Goal: Transaction & Acquisition: Book appointment/travel/reservation

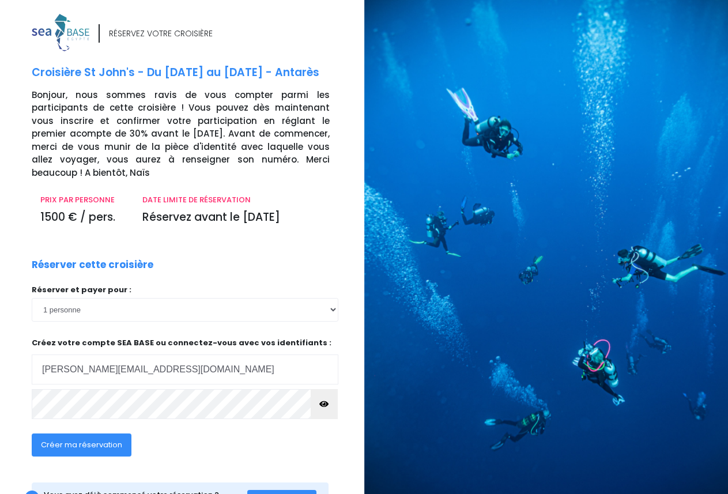
type input "estelle.decker57@gamail.com"
click input "submit" at bounding box center [0, 0] width 0 height 0
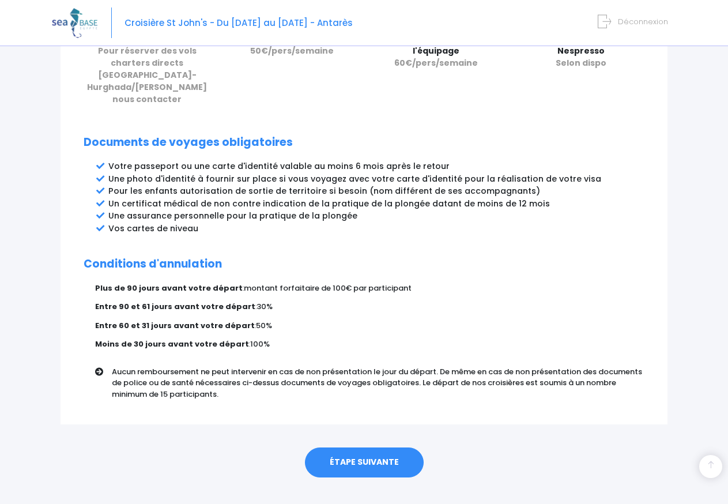
scroll to position [574, 0]
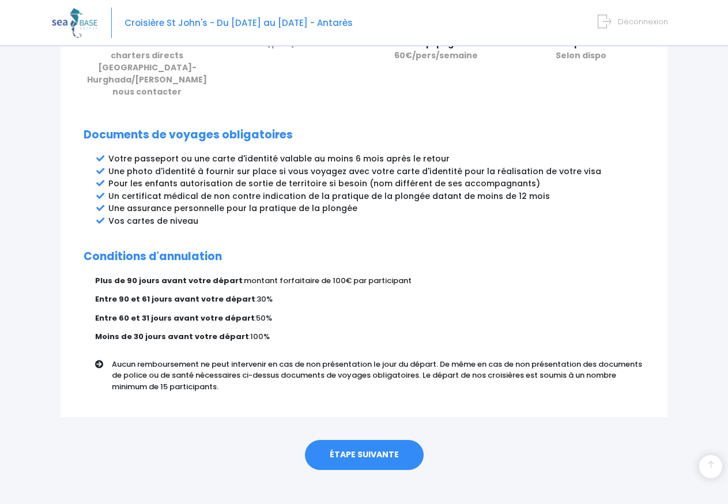
click at [379, 442] on link "ÉTAPE SUIVANTE" at bounding box center [364, 455] width 119 height 30
click at [366, 450] on link "ÉTAPE SUIVANTE" at bounding box center [364, 455] width 119 height 30
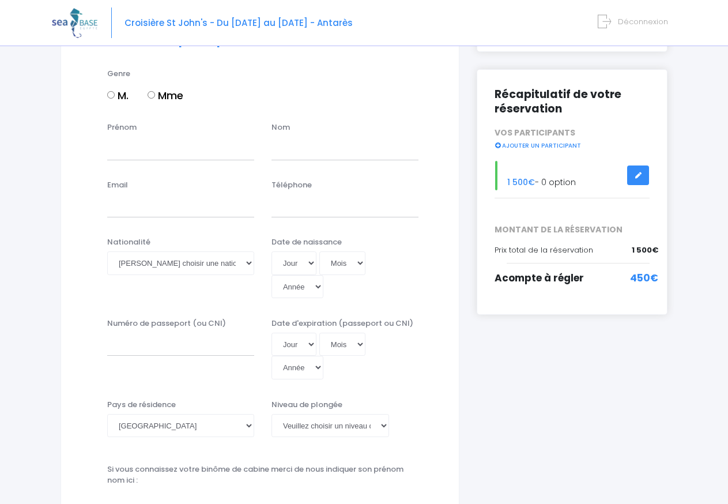
scroll to position [118, 0]
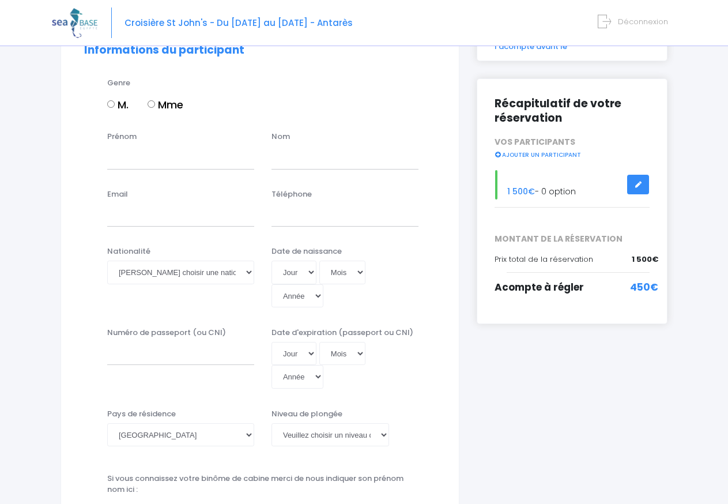
click at [155, 103] on input "Mme" at bounding box center [151, 103] width 7 height 7
radio input "true"
click at [135, 156] on input "Prénom" at bounding box center [180, 157] width 147 height 23
type input "estelle"
click at [303, 164] on input "text" at bounding box center [345, 157] width 147 height 23
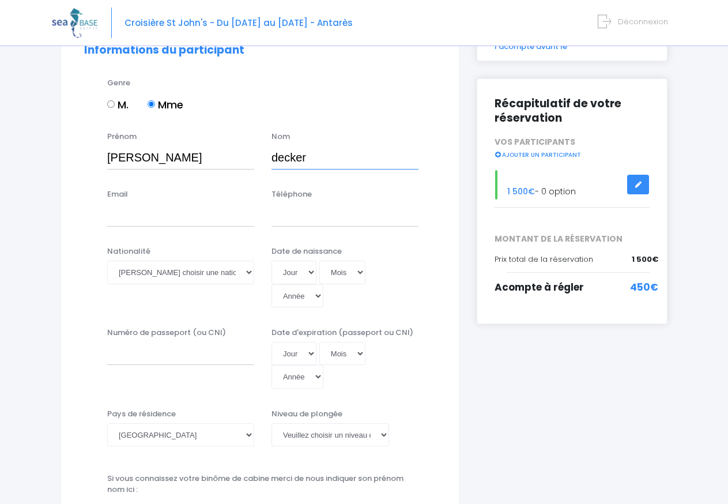
type input "decker"
click at [109, 214] on input "Email" at bounding box center [180, 215] width 147 height 23
type input "[PERSON_NAME][EMAIL_ADDRESS][DOMAIN_NAME]"
click at [283, 215] on input "Téléphone" at bounding box center [345, 215] width 147 height 23
type input "06 66 57 19 09"
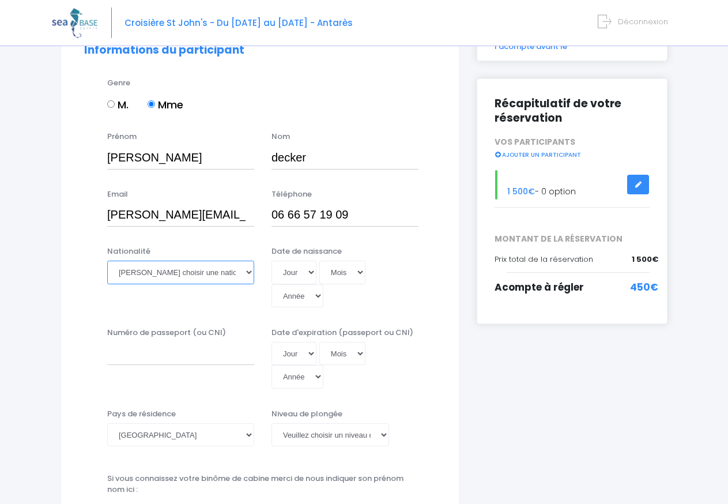
click at [107, 261] on select "Veuillez choisir une nationalité Afghane Albanaise Algerienne Allemande America…" at bounding box center [180, 272] width 147 height 23
select select "Française"
click at [0, 0] on option "Française" at bounding box center [0, 0] width 0 height 0
click at [272, 261] on select "Jour 01 02 03 04 05 06 07 08 09 10 11 12 13 14 15 16 17 18 19 20 21 22 23 24 25…" at bounding box center [294, 272] width 45 height 23
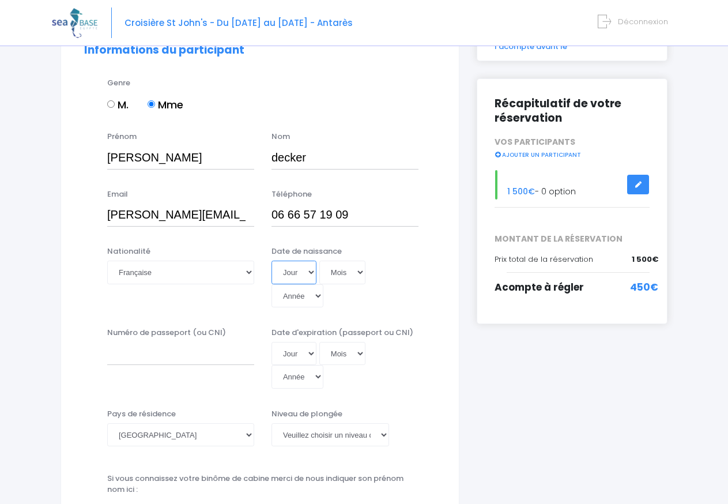
select select "12"
click at [0, 0] on option "12" at bounding box center [0, 0] width 0 height 0
click at [320, 261] on select "Mois 01 02 03 04 05 06 07 08 09 10 11 12" at bounding box center [343, 272] width 46 height 23
select select "08"
click at [0, 0] on option "08" at bounding box center [0, 0] width 0 height 0
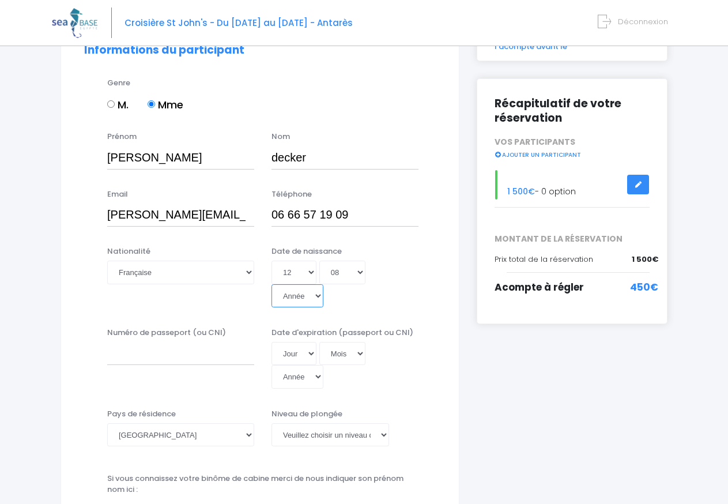
click at [272, 284] on select "Année 2045 2044 2043 2042 2041 2040 2039 2038 2037 2036 2035 2034 2033 2032 203…" at bounding box center [298, 295] width 52 height 23
select select "1959"
click at [0, 0] on option "1959" at bounding box center [0, 0] width 0 height 0
type input "[DATE]"
click at [152, 353] on input "Numéro de passeport (ou CNI)" at bounding box center [180, 353] width 147 height 23
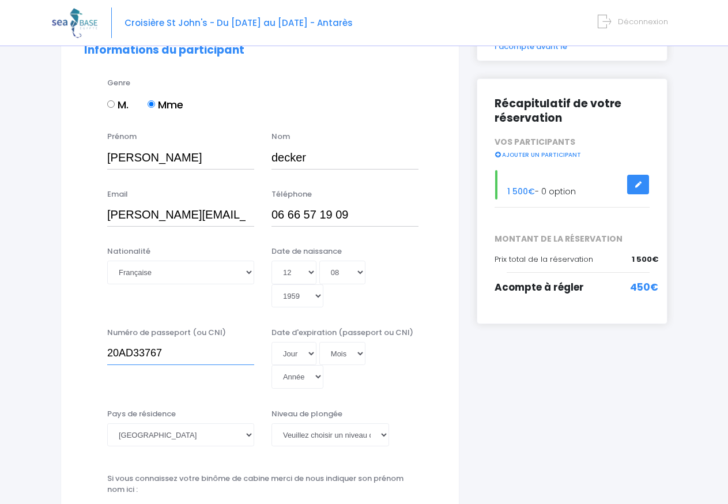
type input "20AD33767"
click at [272, 342] on select "Jour 01 02 03 04 05 06 07 08 09 10 11 12 13 14 15 16 17 18 19 20 21 22 23 24 25…" at bounding box center [294, 353] width 45 height 23
select select "19"
click at [0, 0] on option "19" at bounding box center [0, 0] width 0 height 0
click at [320, 342] on select "Mois 01 02 03 04 05 06 07 08 09 10 11 12" at bounding box center [343, 353] width 46 height 23
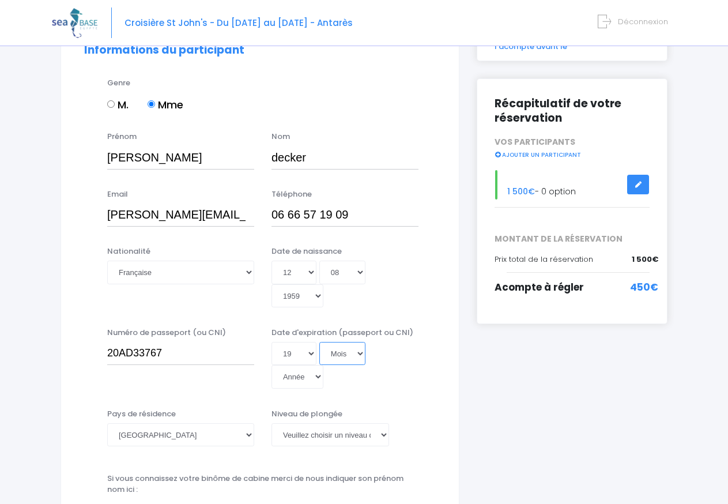
select select "01"
click at [0, 0] on option "01" at bounding box center [0, 0] width 0 height 0
click at [272, 365] on select "Année 2045 2044 2043 2042 2041 2040 2039 2038 2037 2036 2035 2034 2033 2032 203…" at bounding box center [298, 376] width 52 height 23
select select "2030"
click at [0, 0] on option "2030" at bounding box center [0, 0] width 0 height 0
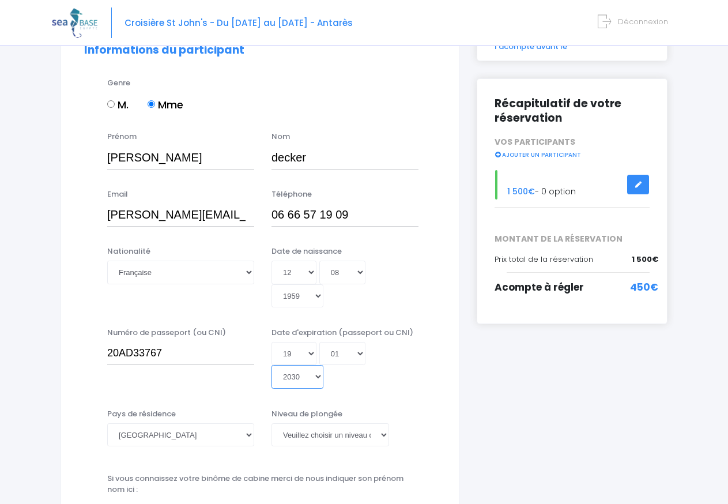
type input "[DATE]"
click at [272, 423] on select "Veuillez choisir un niveau de plongée Non plongeur Junior OW diver Adventure OW…" at bounding box center [331, 434] width 118 height 23
select select "N3"
click at [0, 0] on option "N3" at bounding box center [0, 0] width 0 height 0
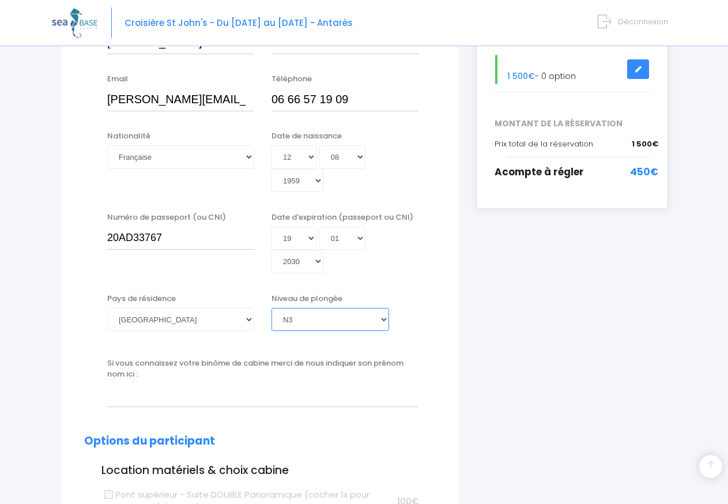
scroll to position [235, 0]
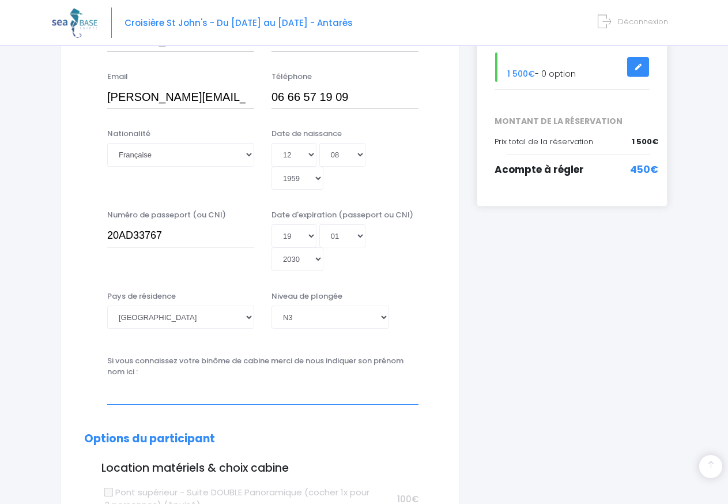
click at [166, 395] on input "text" at bounding box center [262, 392] width 311 height 23
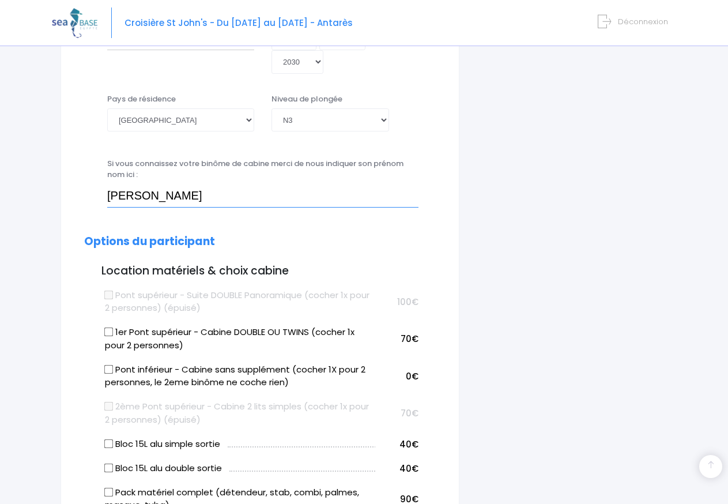
scroll to position [471, 0]
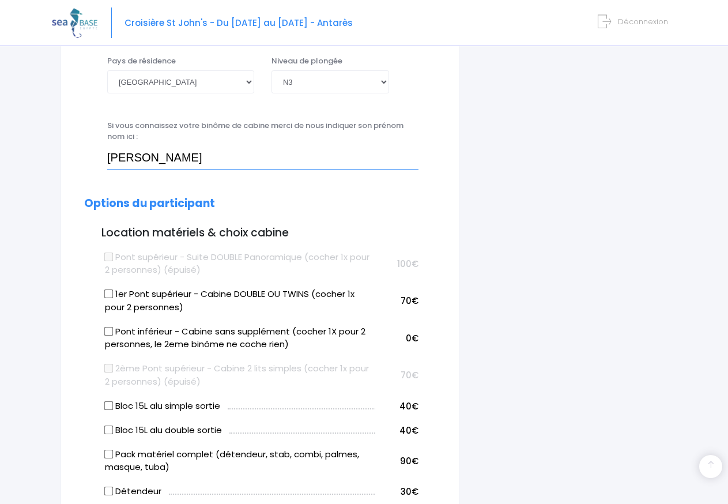
type input "[PERSON_NAME]"
click at [109, 293] on input "1er Pont supérieur - Cabine DOUBLE OU TWINS (cocher 1x pour 2 personnes)" at bounding box center [108, 294] width 9 height 9
checkbox input "true"
click at [110, 403] on input "Bloc 15L alu simple sortie" at bounding box center [108, 405] width 9 height 9
checkbox input "true"
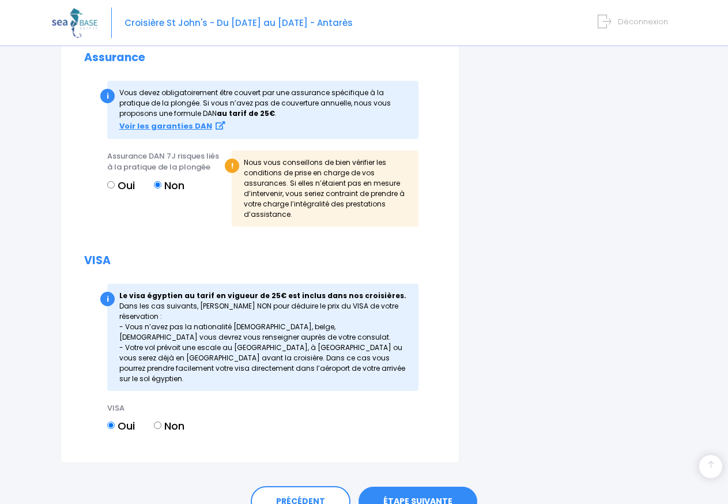
scroll to position [1407, 0]
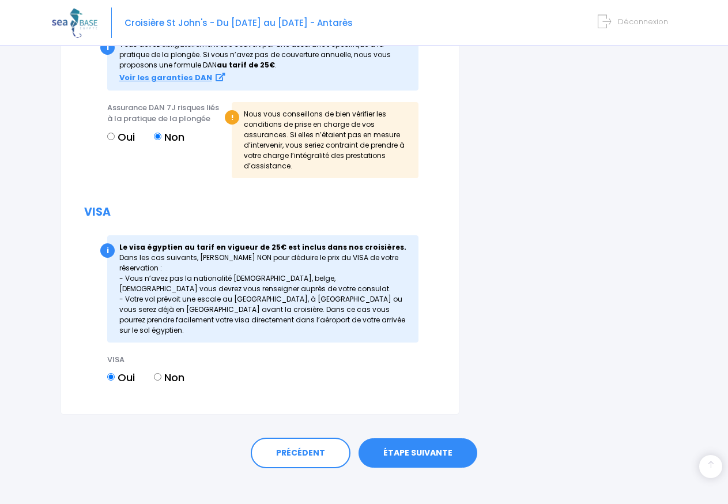
click at [437, 443] on link "ÉTAPE SUIVANTE" at bounding box center [418, 453] width 119 height 30
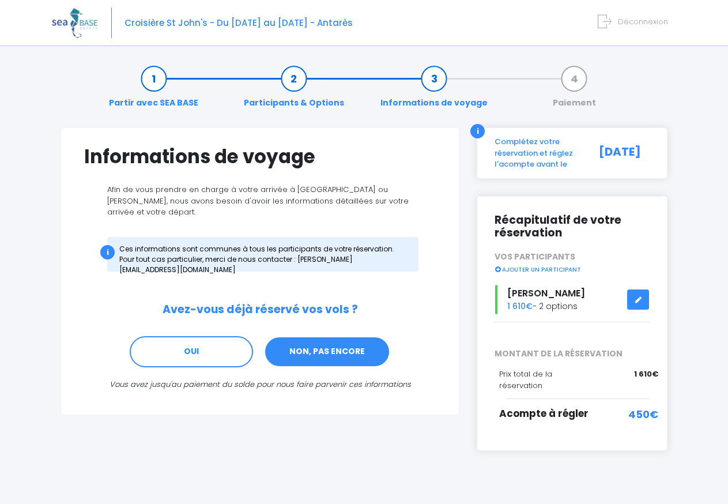
click at [314, 344] on link "NON, PAS ENCORE" at bounding box center [327, 351] width 126 height 31
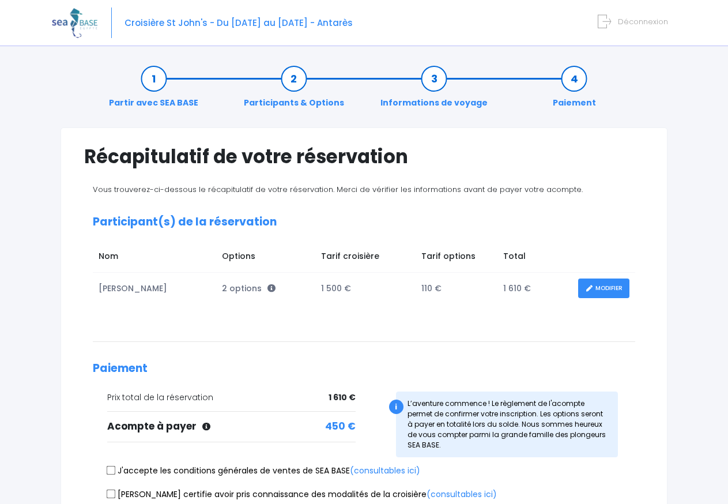
click at [301, 92] on link "Participants & Options" at bounding box center [294, 91] width 112 height 36
click at [299, 85] on link "Participants & Options" at bounding box center [294, 91] width 112 height 36
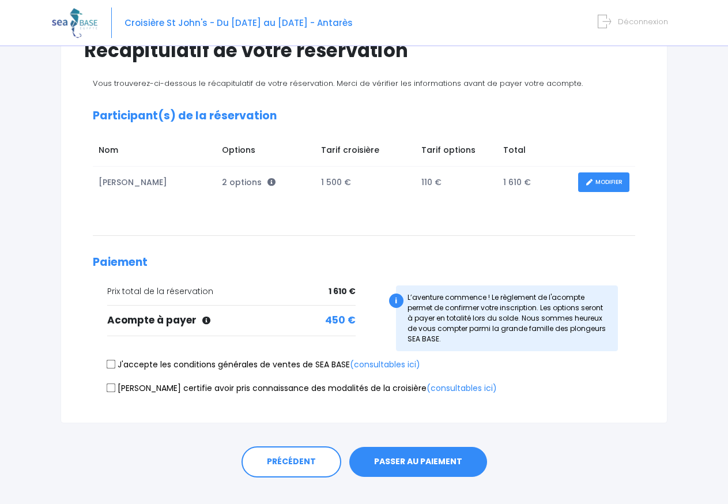
scroll to position [126, 0]
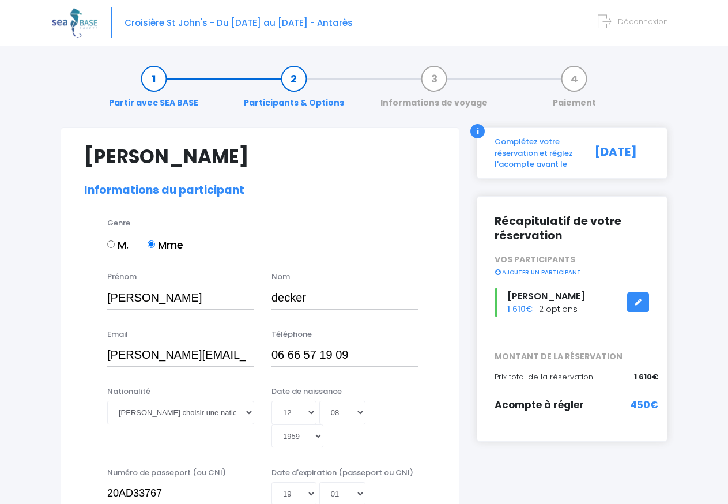
select select "N3"
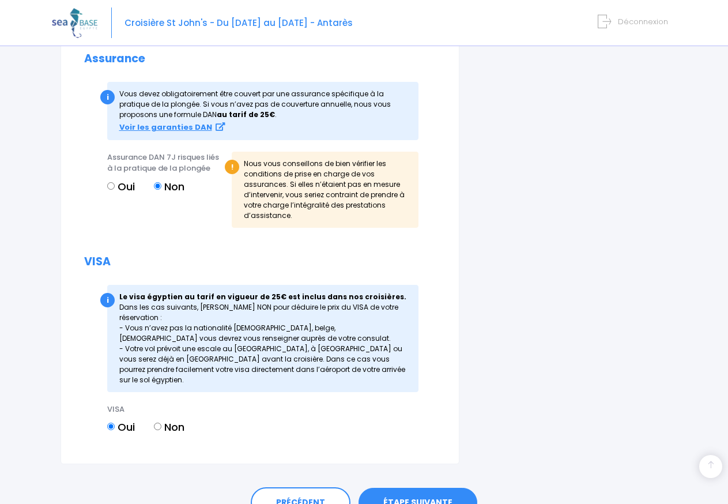
scroll to position [1429, 0]
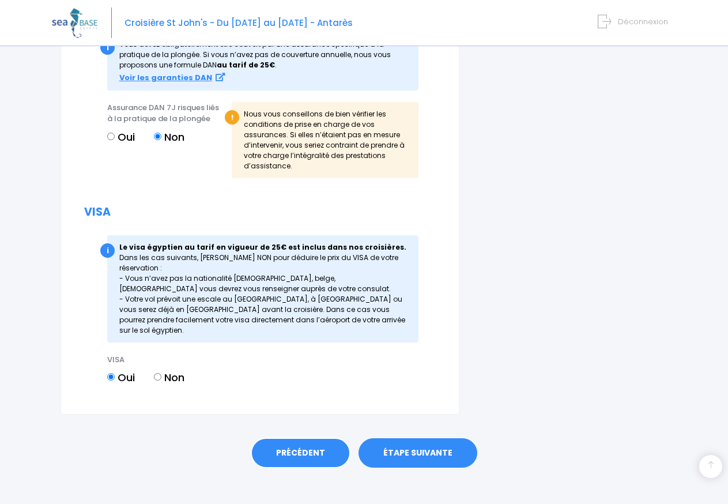
click at [307, 449] on link "PRÉCÉDENT" at bounding box center [301, 453] width 100 height 31
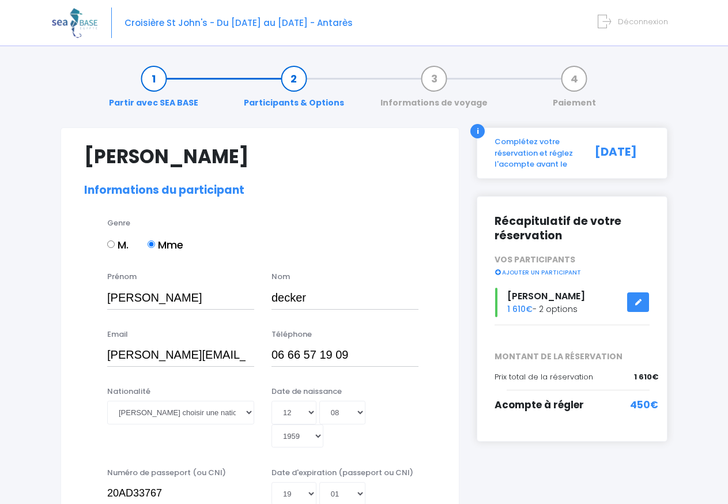
select select "N3"
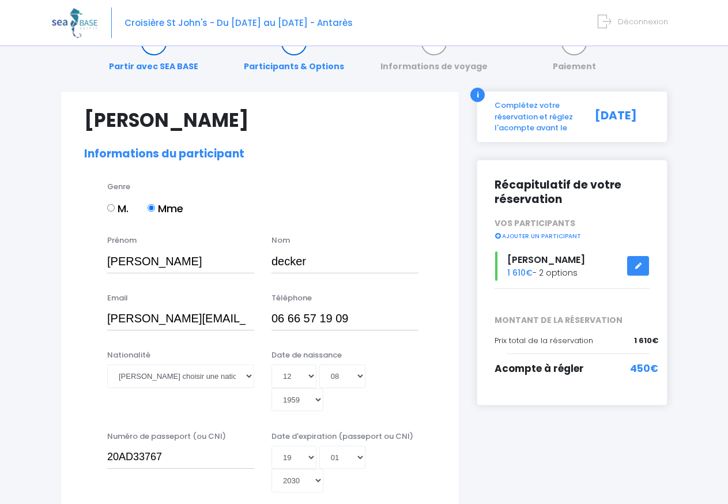
scroll to position [34, 0]
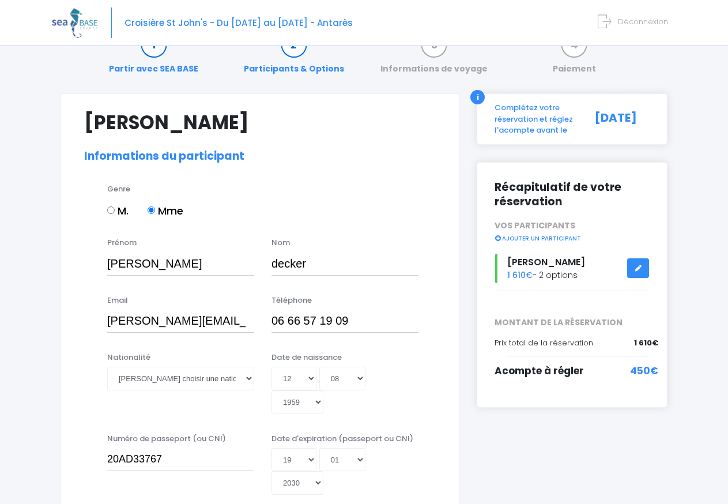
click at [636, 268] on icon at bounding box center [638, 268] width 8 height 0
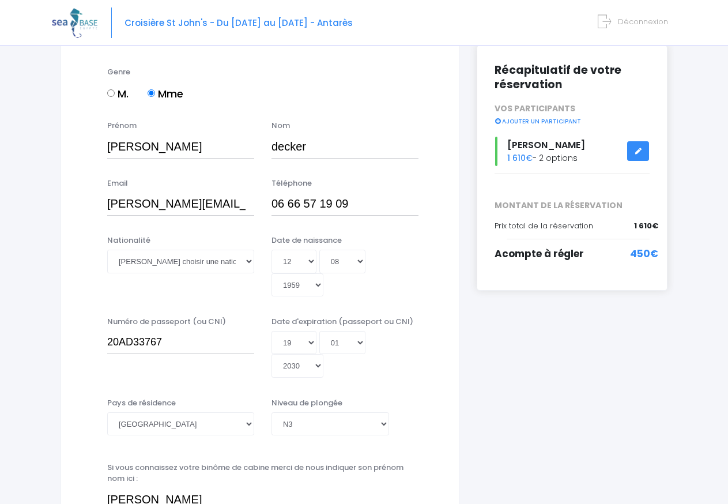
scroll to position [152, 0]
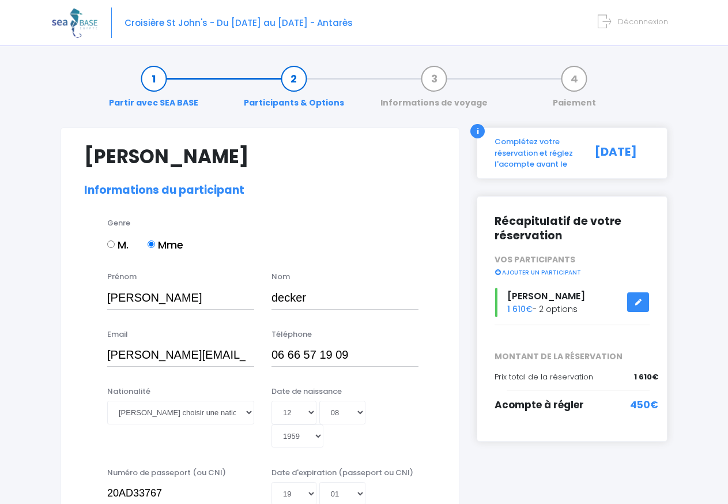
select select "N3"
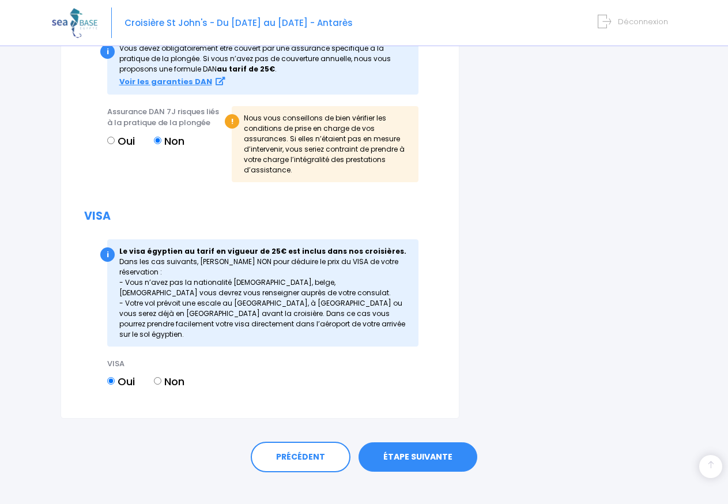
scroll to position [1429, 0]
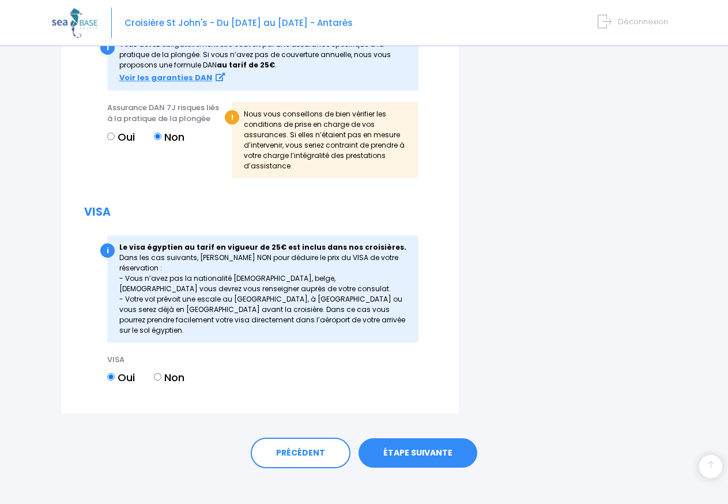
click at [439, 441] on link "ÉTAPE SUIVANTE" at bounding box center [418, 453] width 119 height 30
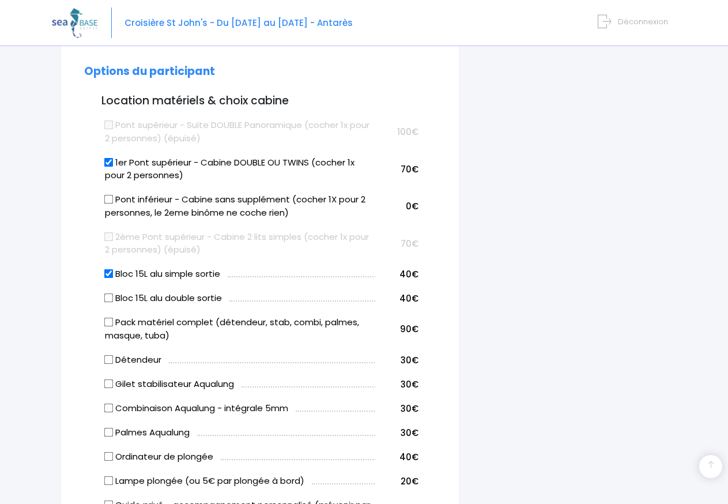
scroll to position [285, 0]
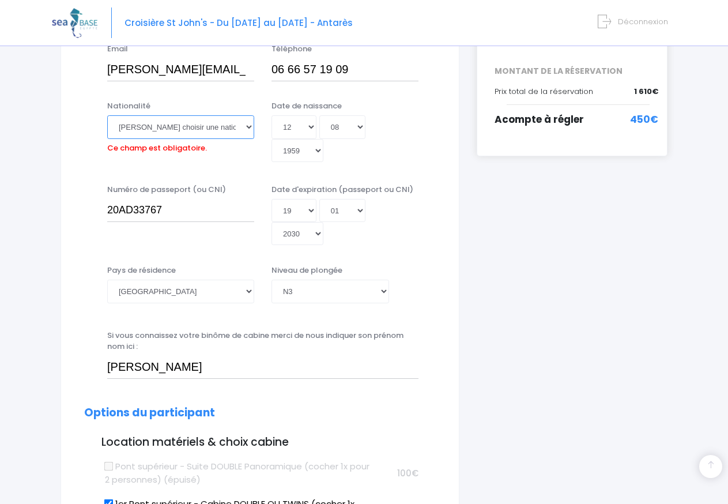
click at [107, 115] on select "Veuillez choisir une nationalité Afghane Albanaise Algerienne Allemande America…" at bounding box center [180, 126] width 147 height 23
select select "Française"
click at [0, 0] on option "Française" at bounding box center [0, 0] width 0 height 0
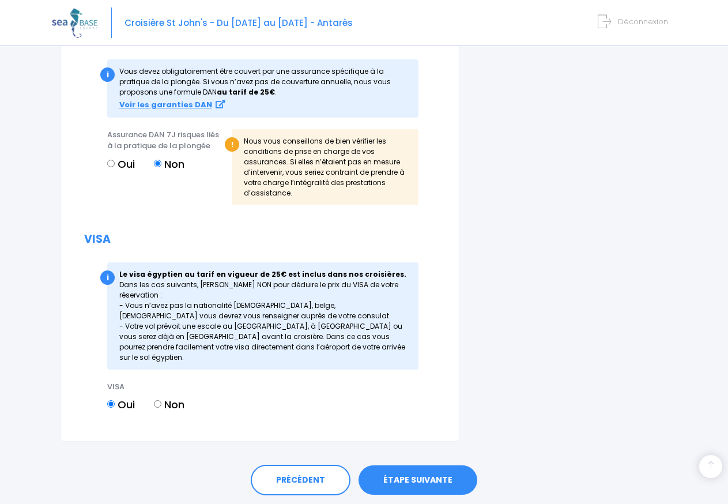
scroll to position [1429, 0]
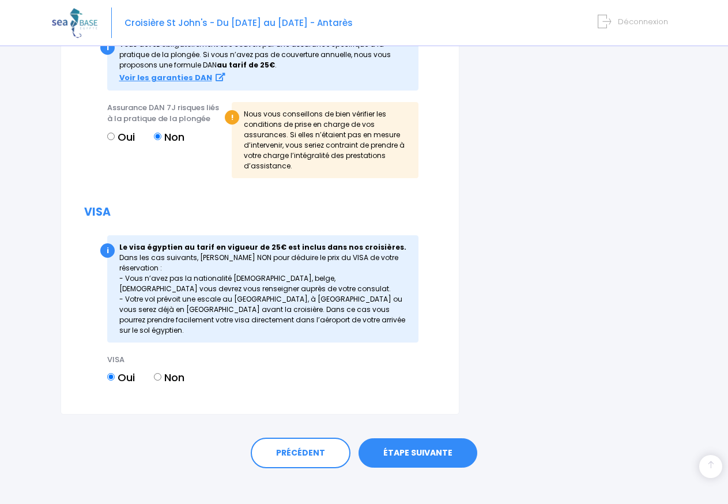
click at [440, 442] on link "ÉTAPE SUIVANTE" at bounding box center [418, 453] width 119 height 30
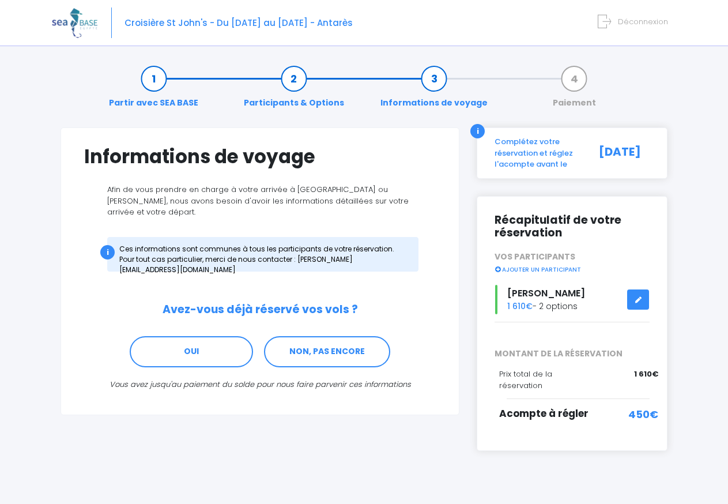
click at [546, 269] on link "AJOUTER UN PARTICIPANT" at bounding box center [538, 269] width 87 height 10
click at [324, 344] on link "NON, PAS ENCORE" at bounding box center [327, 351] width 126 height 31
click at [548, 269] on link "AJOUTER UN PARTICIPANT" at bounding box center [538, 269] width 87 height 10
click at [535, 267] on link "AJOUTER UN PARTICIPANT" at bounding box center [538, 269] width 87 height 10
click at [508, 269] on link "AJOUTER UN PARTICIPANT" at bounding box center [538, 269] width 87 height 10
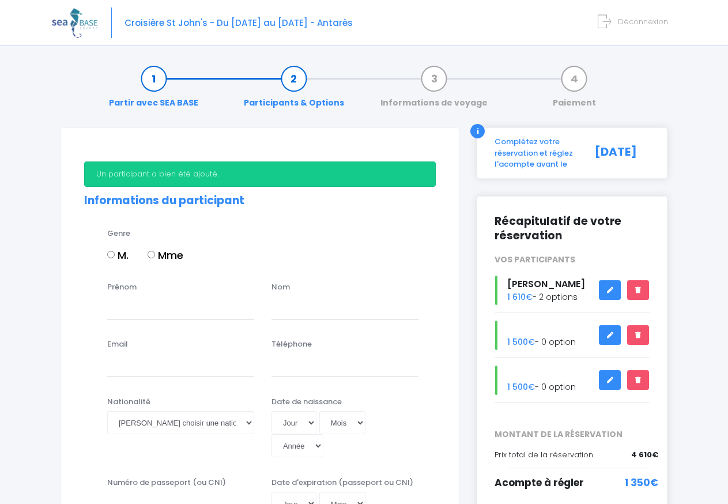
click at [115, 255] on label "M." at bounding box center [117, 255] width 21 height 16
click at [115, 255] on input "M." at bounding box center [110, 254] width 7 height 7
radio input "true"
click at [151, 313] on input "Prénom" at bounding box center [180, 307] width 147 height 23
type input "[PERSON_NAME]"
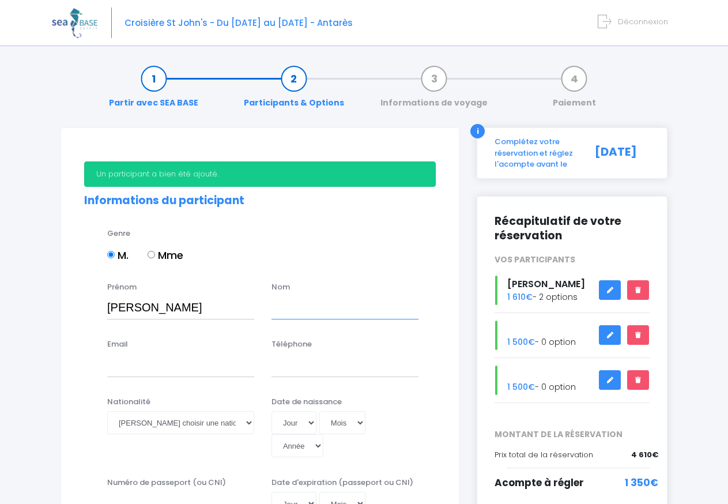
click at [274, 310] on input "text" at bounding box center [345, 307] width 147 height 23
type input "decker"
click at [124, 363] on input "Email" at bounding box center [180, 365] width 147 height 23
type input "odecker@mairie-metz.fr"
click at [314, 368] on input "Téléphone" at bounding box center [345, 365] width 147 height 23
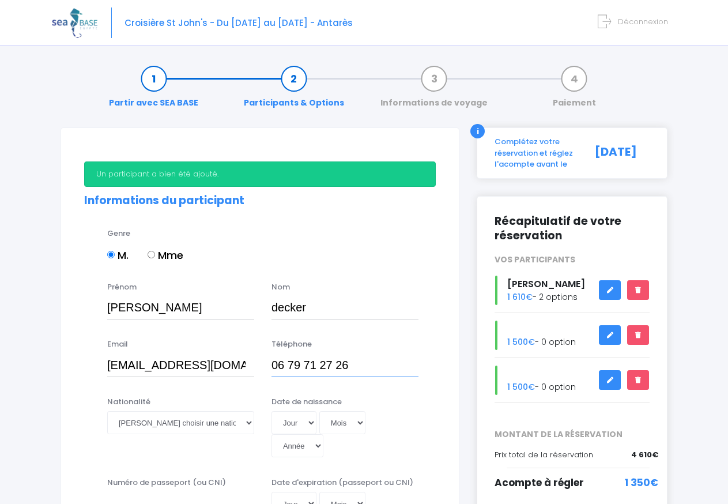
type input "06 79 71 27 26"
click at [107, 411] on select "Veuillez choisir une nationalité Afghane Albanaise Algerienne Allemande America…" at bounding box center [180, 422] width 147 height 23
select select "Française"
click at [0, 0] on option "Française" at bounding box center [0, 0] width 0 height 0
click at [272, 411] on select "Jour 01 02 03 04 05 06 07 08 09 10 11 12 13 14 15 16 17 18 19 20 21 22 23 24 25…" at bounding box center [294, 422] width 45 height 23
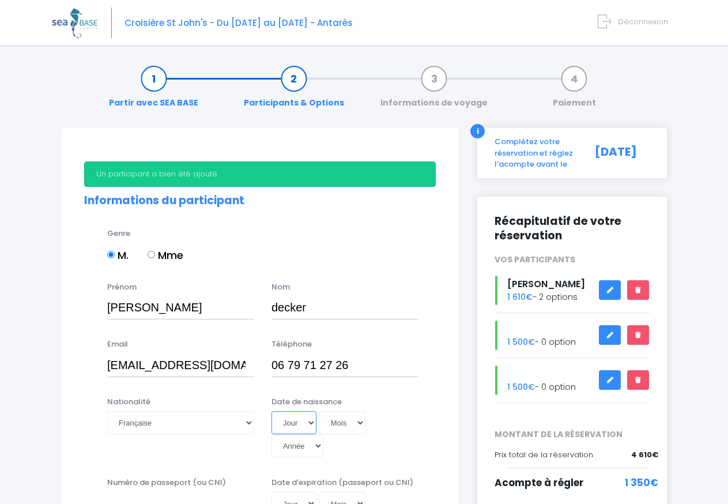
select select "12"
click at [0, 0] on option "12" at bounding box center [0, 0] width 0 height 0
click at [320, 411] on select "Mois 01 02 03 04 05 06 07 08 09 10 11 12" at bounding box center [343, 422] width 46 height 23
select select "10"
click at [0, 0] on option "10" at bounding box center [0, 0] width 0 height 0
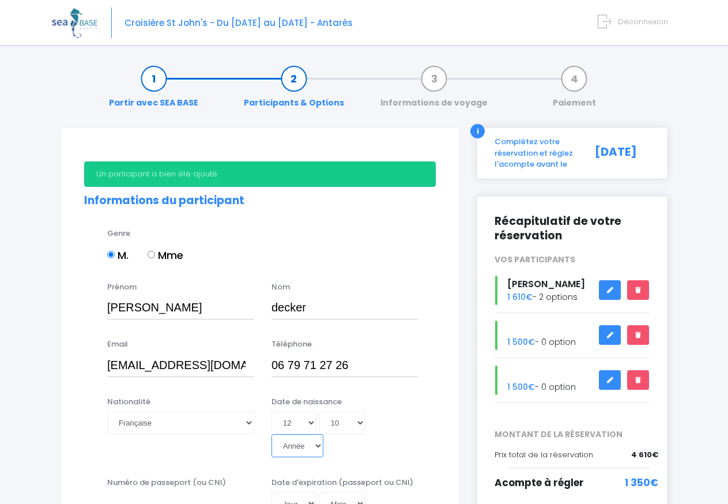
click at [272, 434] on select "Année 2045 2044 2043 2042 2041 2040 2039 2038 2037 2036 2035 2034 2033 2032 203…" at bounding box center [298, 445] width 52 height 23
select select "1962"
click at [0, 0] on option "1962" at bounding box center [0, 0] width 0 height 0
type input "1962-10-12"
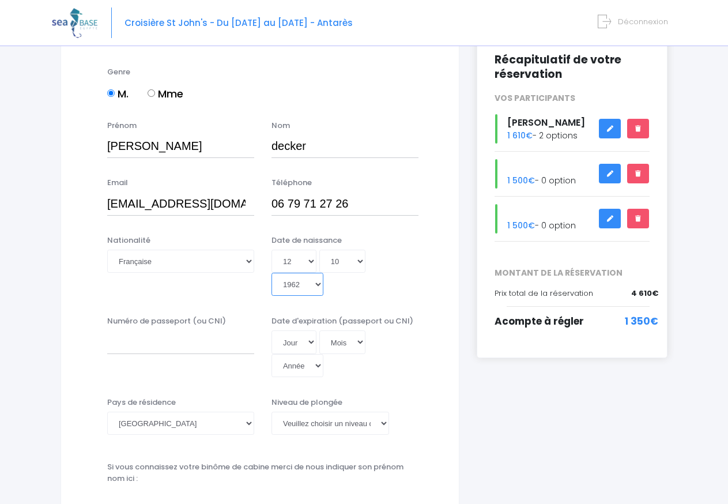
scroll to position [207, 0]
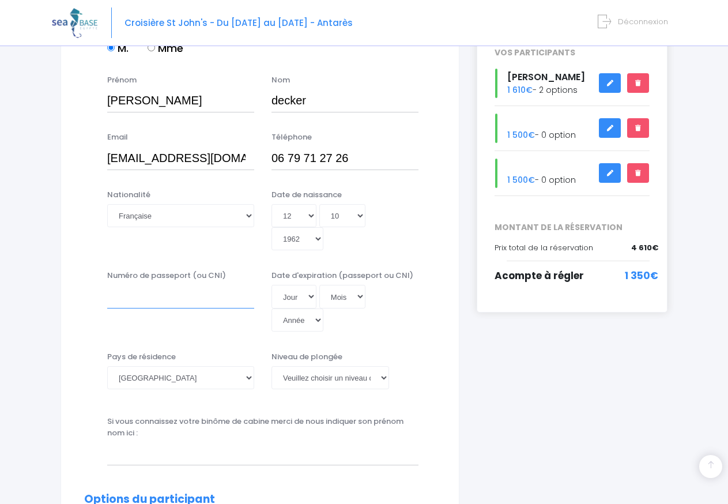
click at [144, 288] on input "Numéro de passeport (ou CNI)" at bounding box center [180, 296] width 147 height 23
type input "20AA71741"
click at [272, 285] on select "Jour 01 02 03 04 05 06 07 08 09 10 11 12 13 14 15 16 17 18 19 20 21 22 23 24 25…" at bounding box center [294, 296] width 45 height 23
select select "06"
click at [0, 0] on option "06" at bounding box center [0, 0] width 0 height 0
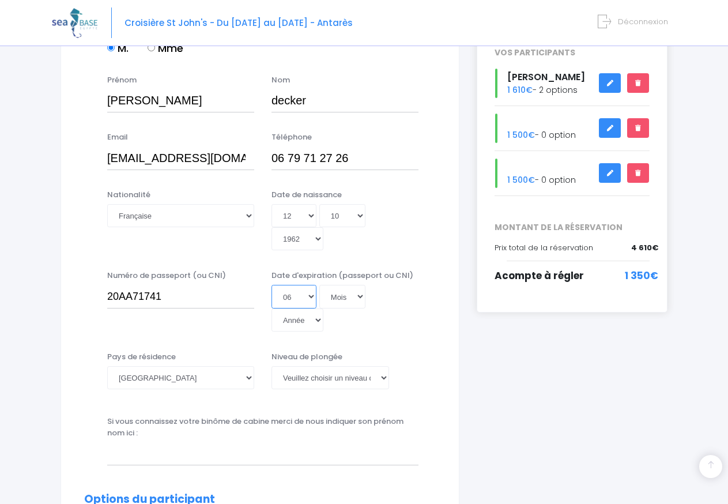
scroll to position [0, 0]
click at [320, 285] on select "Mois 01 02 03 04 05 06 07 08 09 10 11 12" at bounding box center [343, 296] width 46 height 23
select select "01"
click at [0, 0] on option "01" at bounding box center [0, 0] width 0 height 0
click at [272, 309] on select "Année 2045 2044 2043 2042 2041 2040 2039 2038 2037 2036 2035 2034 2033 2032 203…" at bounding box center [298, 320] width 52 height 23
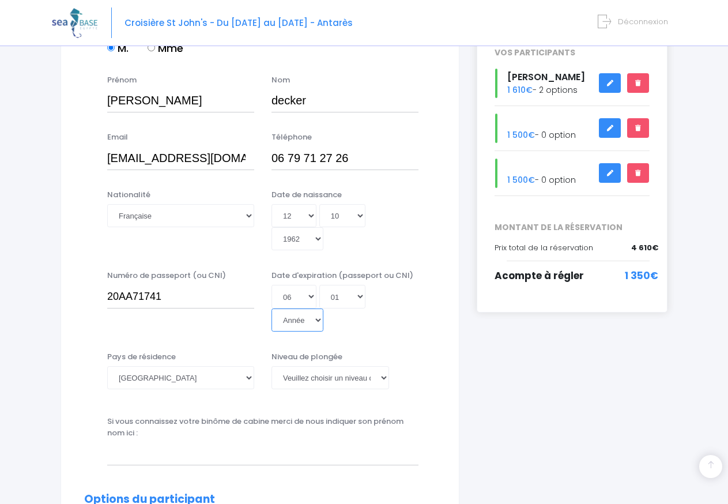
select select "2030"
click at [0, 0] on option "2030" at bounding box center [0, 0] width 0 height 0
type input "2030-01-06"
click at [272, 366] on select "Veuillez choisir un niveau de plongée Non plongeur Junior OW diver Adventure OW…" at bounding box center [331, 377] width 118 height 23
select select "N4"
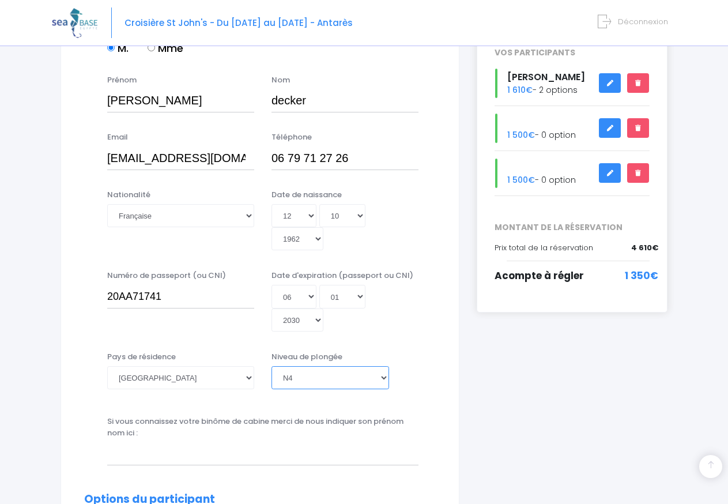
click at [0, 0] on option "N4" at bounding box center [0, 0] width 0 height 0
click at [175, 459] on input "text" at bounding box center [262, 453] width 311 height 23
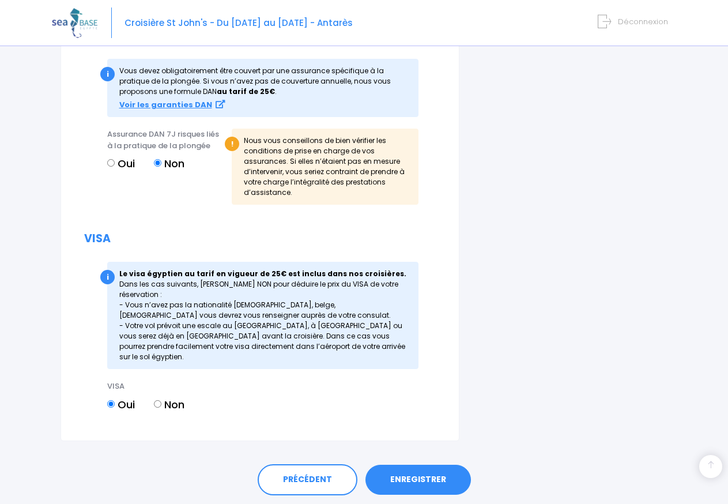
scroll to position [1440, 0]
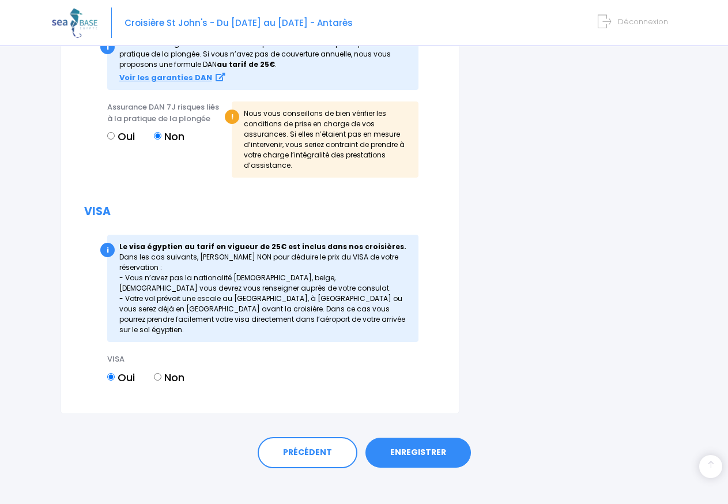
type input "estelle decker"
click at [399, 438] on link "ENREGISTRER" at bounding box center [419, 453] width 106 height 30
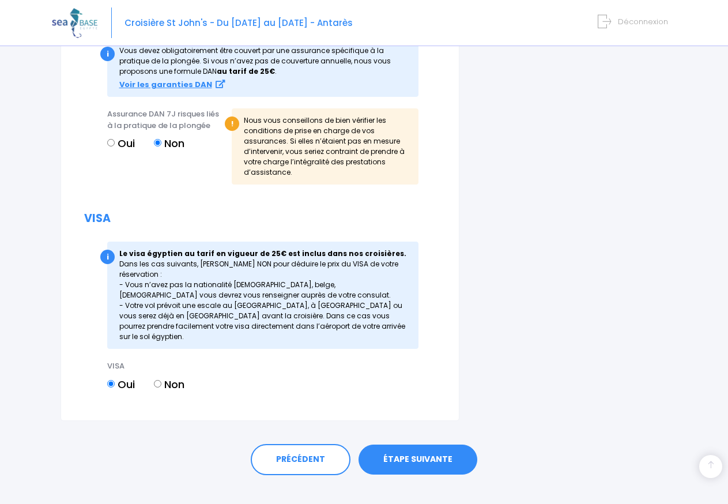
scroll to position [1440, 0]
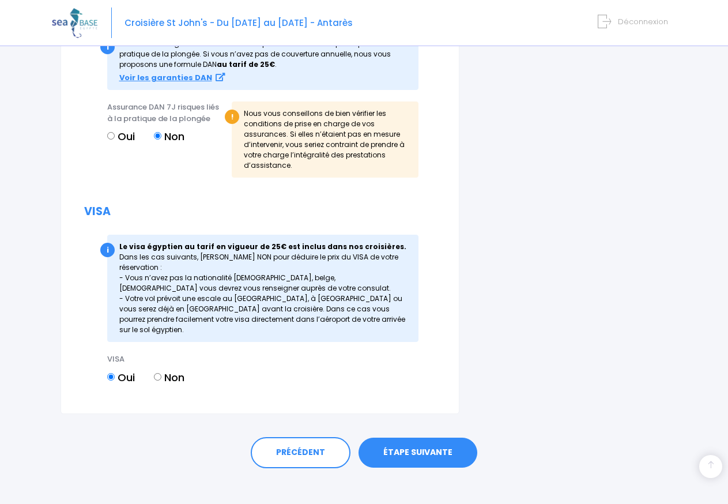
click at [434, 442] on link "ÉTAPE SUIVANTE" at bounding box center [418, 453] width 119 height 30
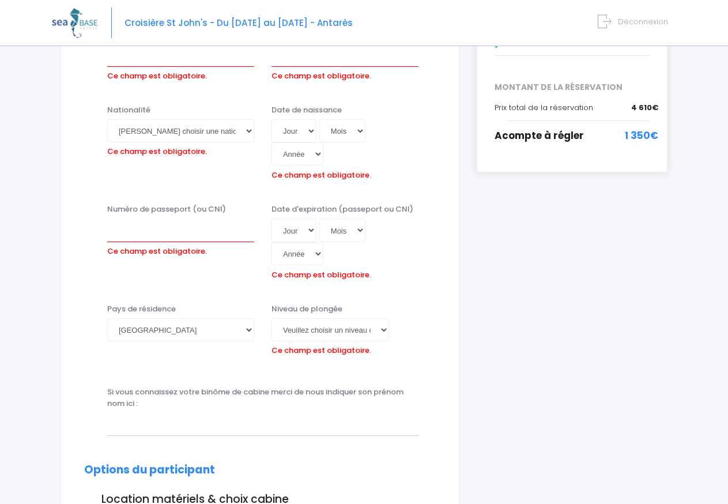
scroll to position [136, 0]
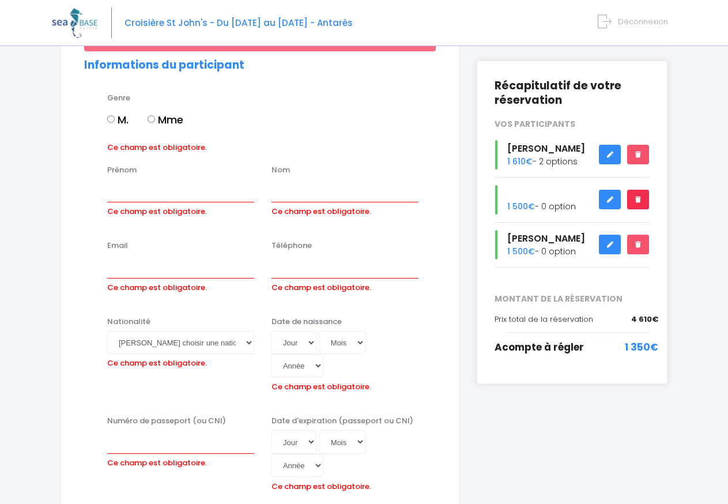
click at [641, 200] on icon at bounding box center [638, 200] width 8 height 0
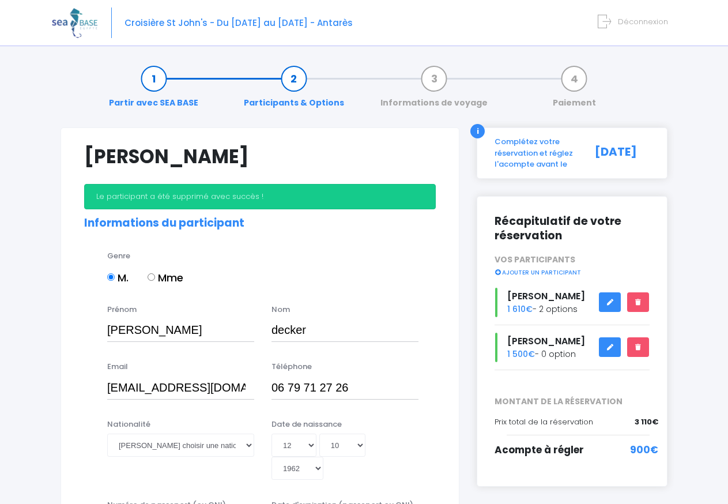
select select "N4"
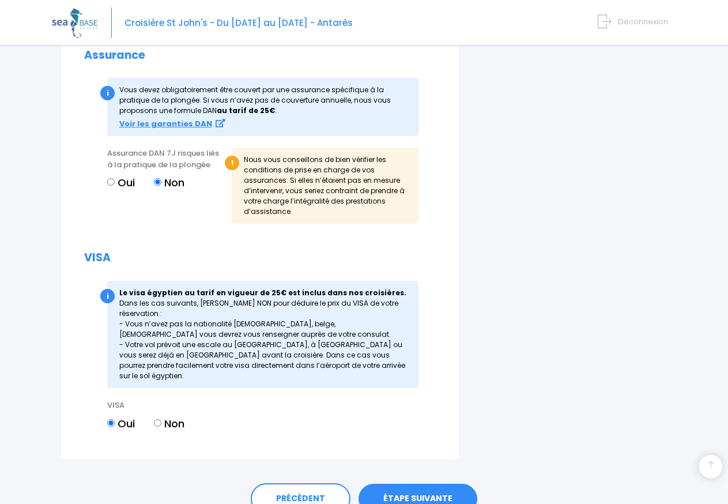
scroll to position [1462, 0]
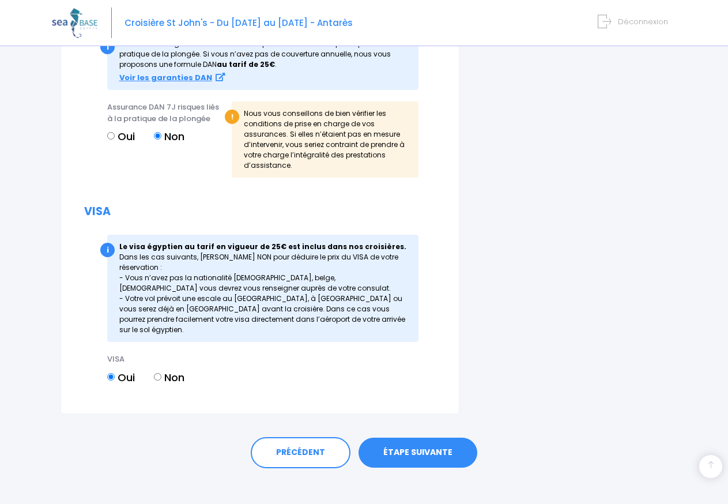
click at [434, 442] on link "ÉTAPE SUIVANTE" at bounding box center [418, 453] width 119 height 30
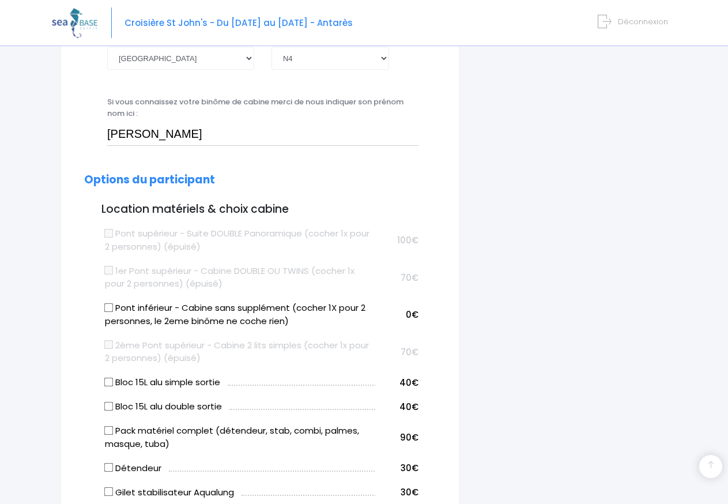
scroll to position [318, 0]
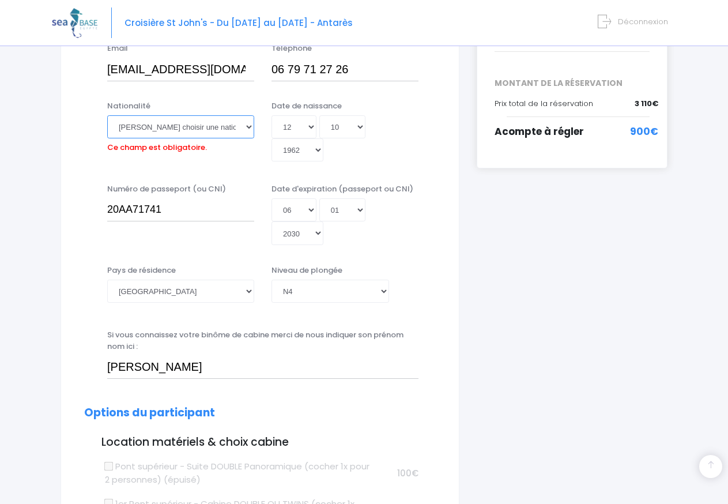
click at [107, 115] on select "Veuillez choisir une nationalité Afghane Albanaise Algerienne Allemande America…" at bounding box center [180, 126] width 147 height 23
select select "Française"
click at [0, 0] on option "Française" at bounding box center [0, 0] width 0 height 0
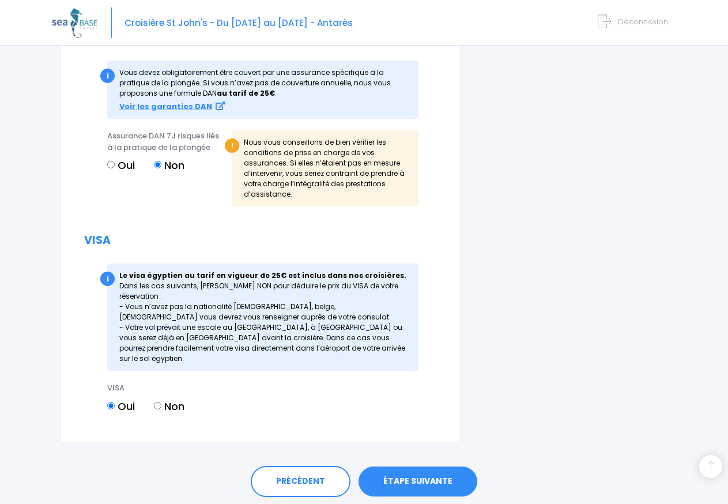
scroll to position [1462, 0]
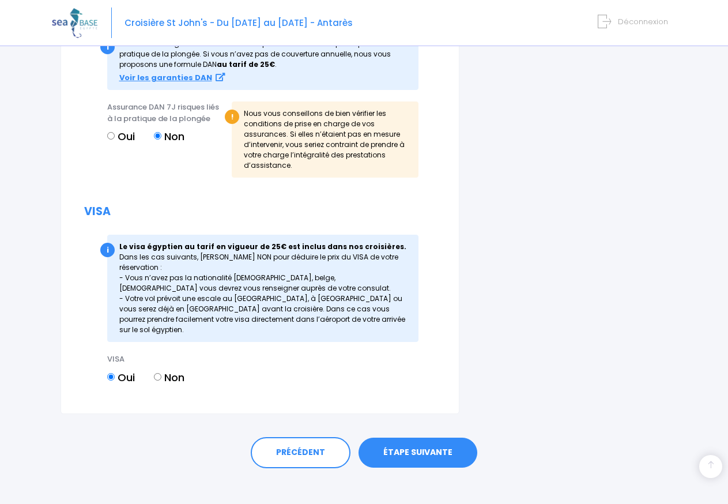
click at [440, 444] on link "ÉTAPE SUIVANTE" at bounding box center [418, 453] width 119 height 30
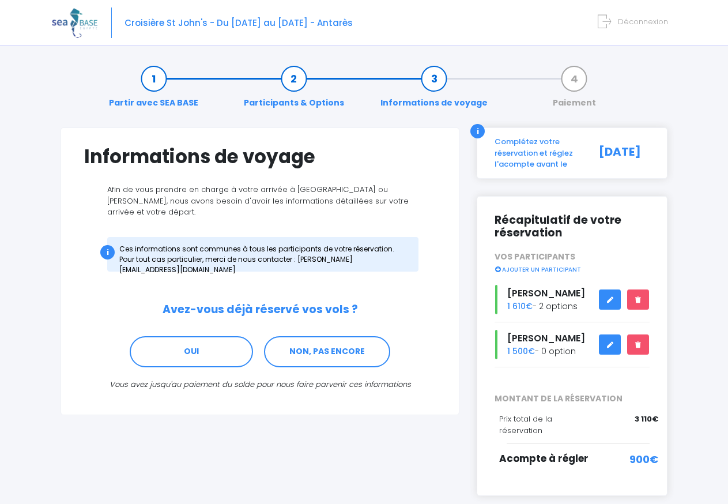
click at [608, 345] on icon at bounding box center [610, 345] width 8 height 0
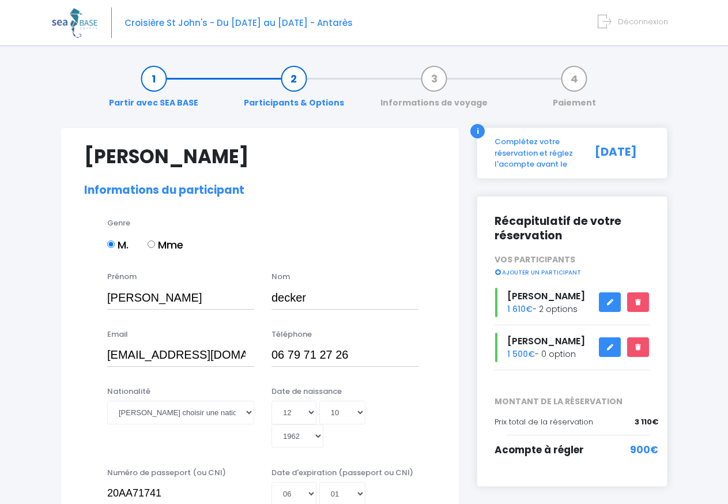
select select "N4"
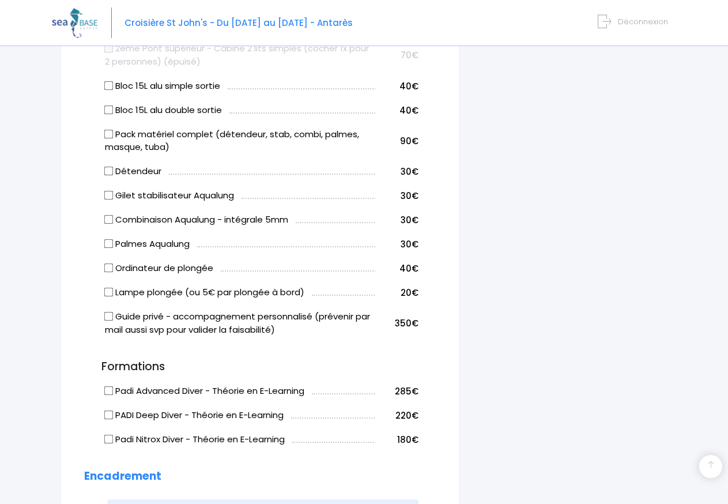
scroll to position [788, 0]
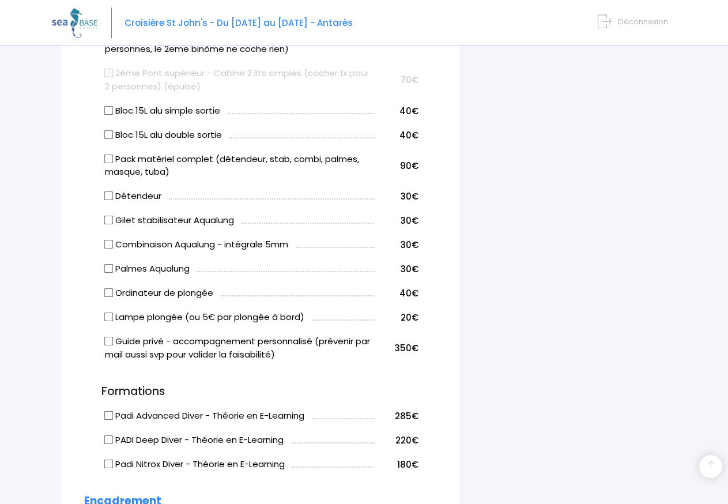
click at [110, 111] on input "Bloc 15L alu simple sortie" at bounding box center [108, 110] width 9 height 9
checkbox input "true"
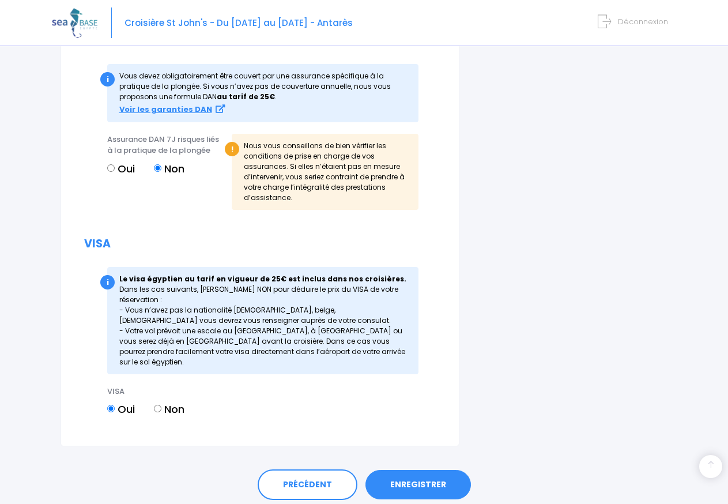
scroll to position [1429, 0]
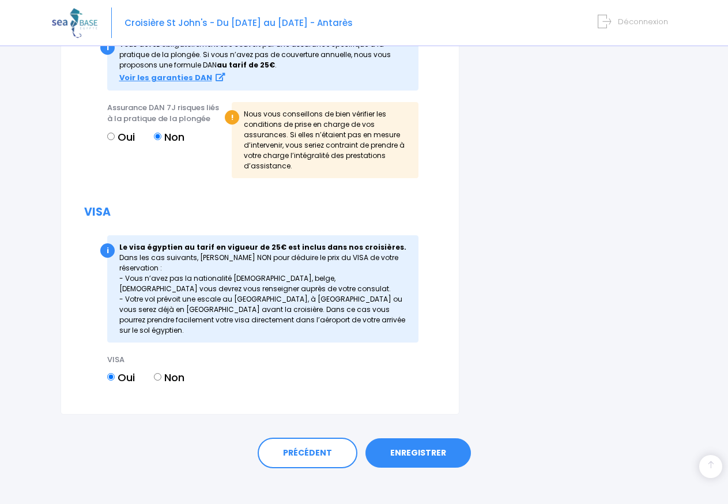
click at [429, 442] on link "ENREGISTRER" at bounding box center [419, 453] width 106 height 30
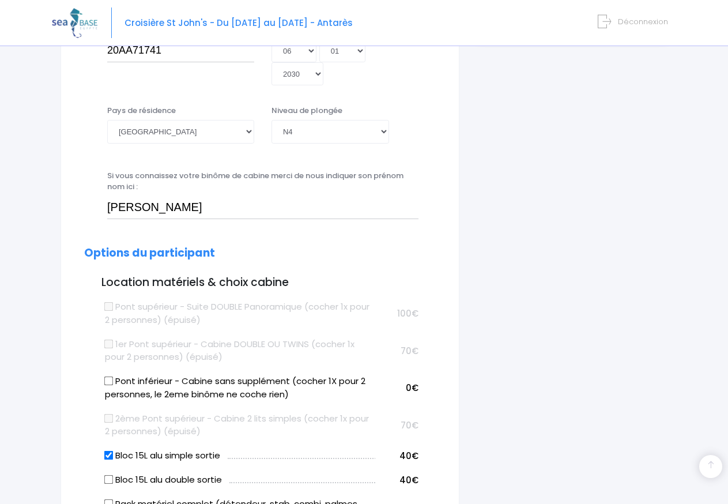
scroll to position [285, 0]
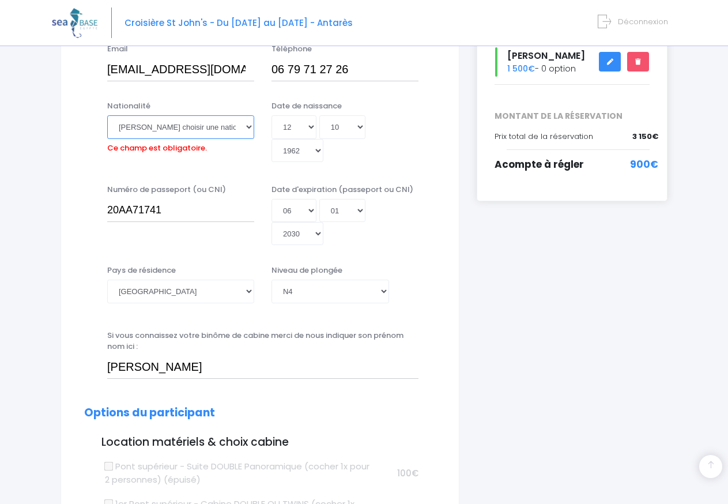
click at [107, 115] on select "Veuillez choisir une nationalité Afghane Albanaise Algerienne Allemande America…" at bounding box center [180, 126] width 147 height 23
select select "Française"
click at [0, 0] on option "Française" at bounding box center [0, 0] width 0 height 0
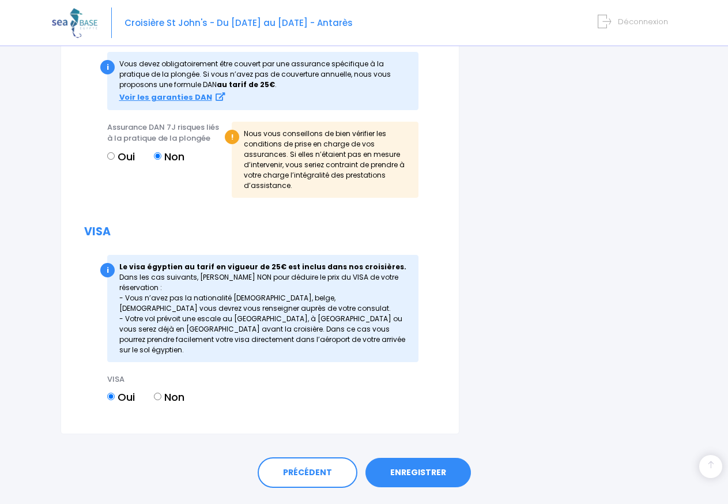
scroll to position [1429, 0]
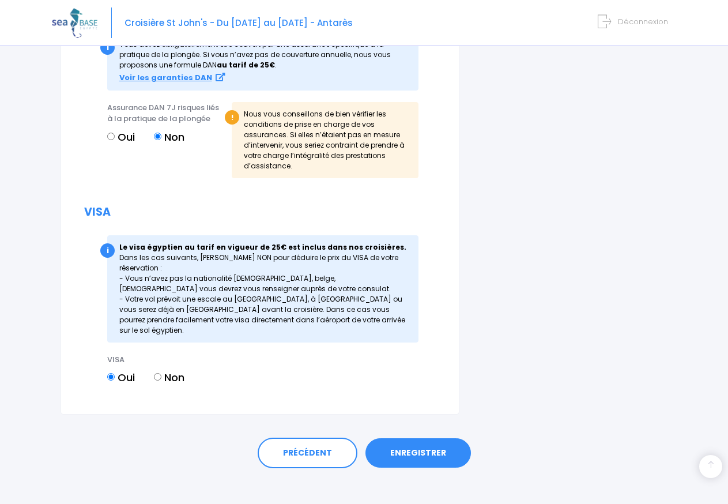
click at [430, 448] on link "ENREGISTRER" at bounding box center [419, 453] width 106 height 30
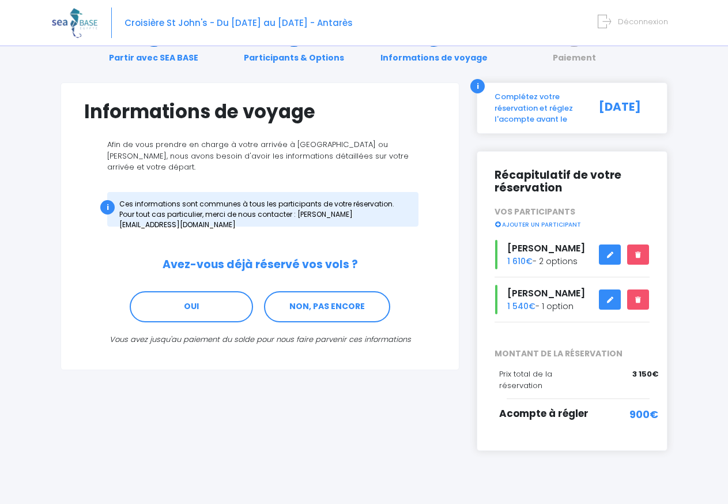
scroll to position [50, 0]
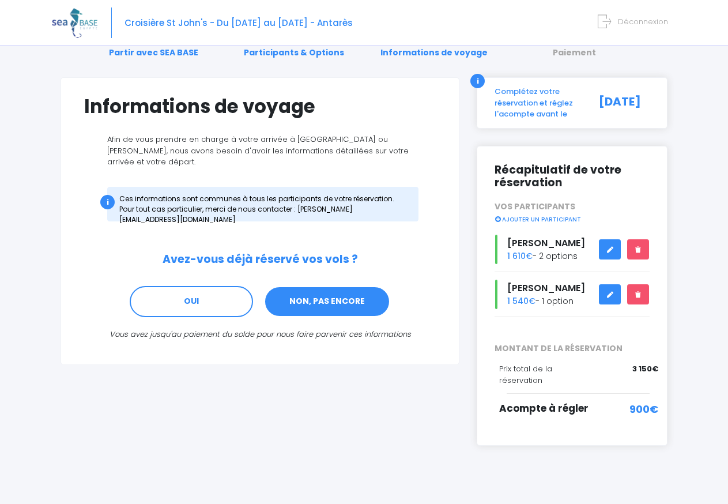
click at [328, 289] on link "NON, PAS ENCORE" at bounding box center [327, 301] width 126 height 31
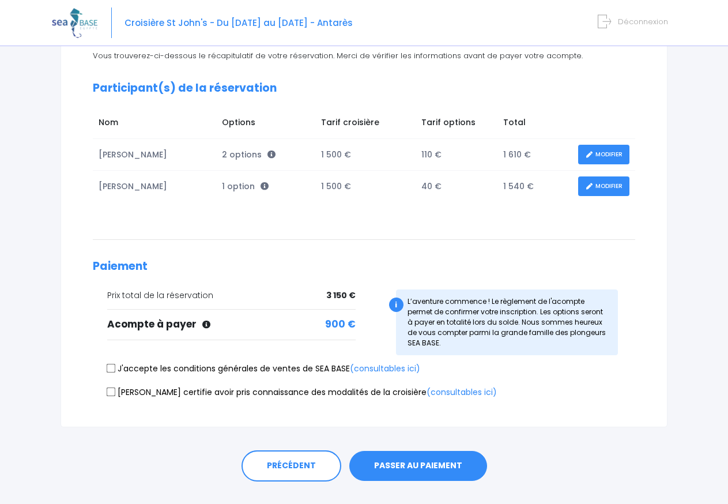
scroll to position [142, 0]
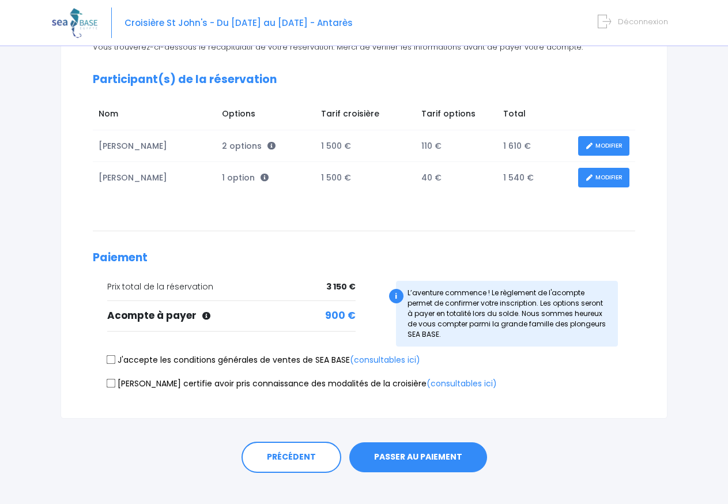
click at [112, 359] on input "J'accepte les conditions générales de ventes de SEA BASE (consultables ici)" at bounding box center [111, 359] width 9 height 9
checkbox input "true"
click at [111, 384] on input "[PERSON_NAME] certifie avoir pris connaissance des modalités de la croisière (c…" at bounding box center [111, 382] width 9 height 9
checkbox input "true"
click at [416, 463] on button "PASSER AU PAIEMENT" at bounding box center [419, 457] width 138 height 30
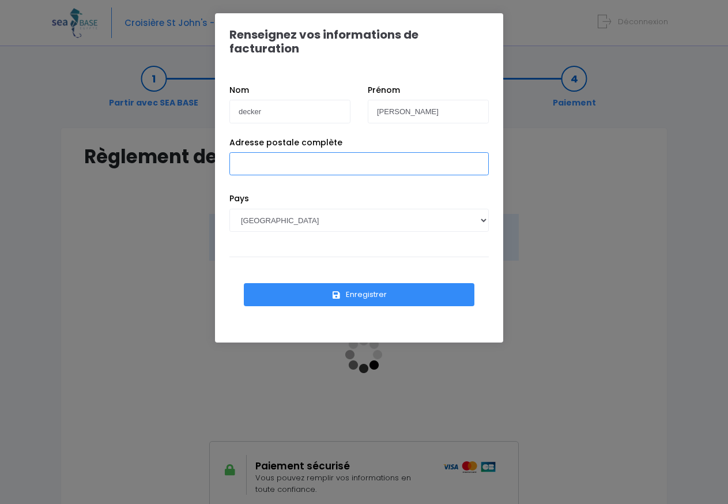
click at [240, 152] on input "Adresse postale complète" at bounding box center [360, 163] width 260 height 23
type input "[STREET_ADDRESS]-"
click at [384, 283] on button "Enregistrer" at bounding box center [359, 294] width 231 height 23
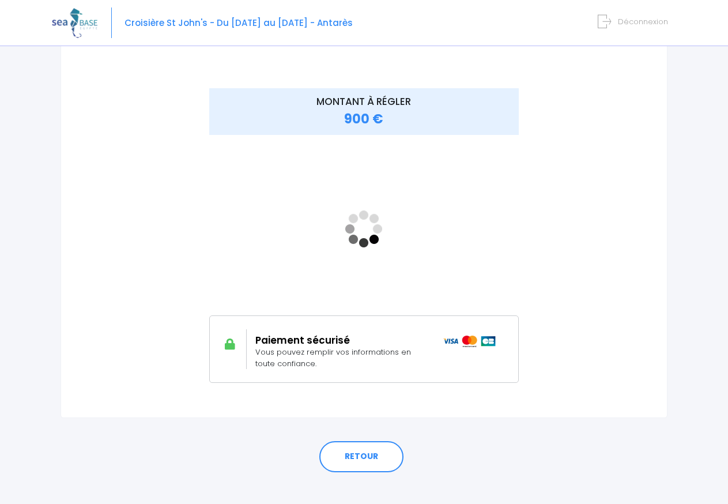
scroll to position [140, 0]
